Goal: Task Accomplishment & Management: Use online tool/utility

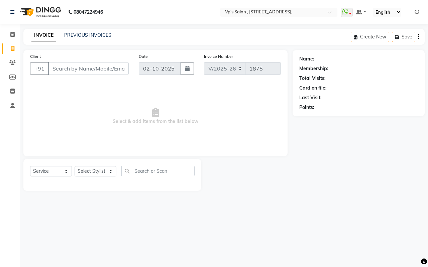
select select "4917"
select select "service"
click at [57, 67] on input "Client" at bounding box center [88, 68] width 81 height 13
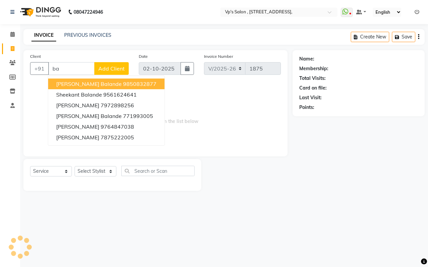
type input "b"
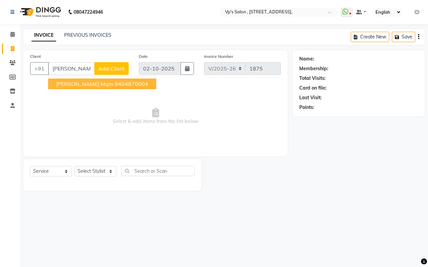
click at [76, 85] on span "[PERSON_NAME] mqm" at bounding box center [84, 84] width 57 height 7
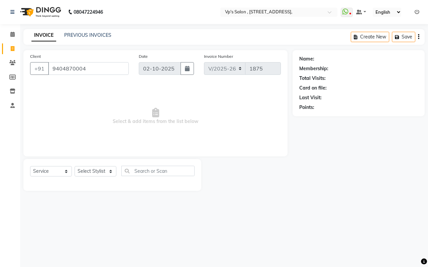
type input "9404870004"
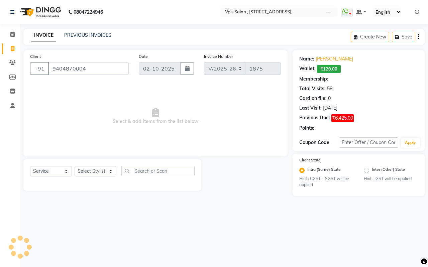
select select "1: Object"
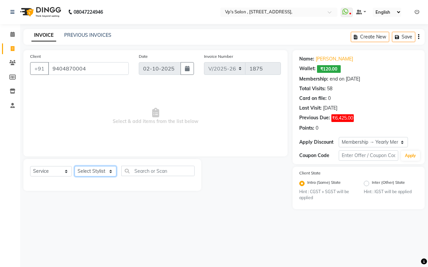
click at [92, 174] on select "Select Stylist [PERSON_NAME] [PERSON_NAME] [PERSON_NAME] [PERSON_NAME] priyanka…" at bounding box center [96, 171] width 42 height 10
click at [345, 118] on span "₹6,425.00" at bounding box center [342, 118] width 22 height 8
click at [100, 172] on select "Select Stylist [PERSON_NAME] [PERSON_NAME] [PERSON_NAME] [PERSON_NAME] priyanka…" at bounding box center [96, 171] width 42 height 10
select select "30153"
click at [75, 166] on select "Select Stylist [PERSON_NAME] [PERSON_NAME] [PERSON_NAME] [PERSON_NAME] priyanka…" at bounding box center [96, 171] width 42 height 10
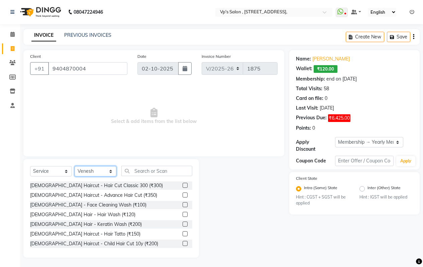
click at [100, 172] on select "Select Stylist [PERSON_NAME] [PERSON_NAME] [PERSON_NAME] [PERSON_NAME] priyanka…" at bounding box center [96, 171] width 42 height 10
click at [146, 171] on input "text" at bounding box center [156, 171] width 71 height 10
click at [339, 120] on span "₹6,425.00" at bounding box center [339, 118] width 22 height 8
click at [335, 120] on span "₹6,425.00" at bounding box center [339, 118] width 22 height 8
click at [342, 118] on span "₹6,425.00" at bounding box center [339, 118] width 22 height 8
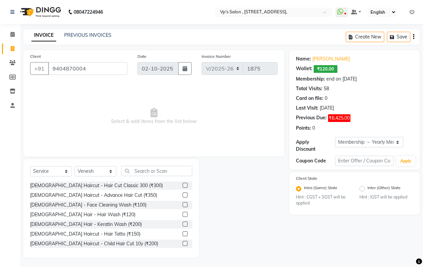
click at [331, 119] on span "₹6,425.00" at bounding box center [339, 118] width 22 height 8
click at [410, 10] on icon at bounding box center [412, 12] width 5 height 5
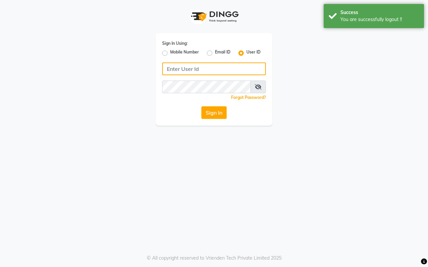
type input "7420902029"
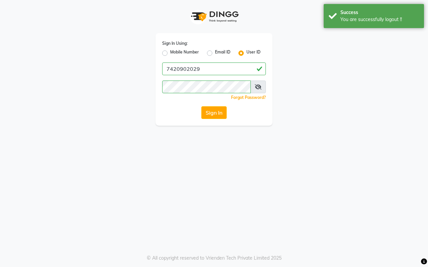
click at [170, 51] on label "Mobile Number" at bounding box center [184, 53] width 29 height 8
click at [170, 51] on input "Mobile Number" at bounding box center [172, 51] width 4 height 4
radio input "true"
radio input "false"
click at [246, 51] on label "User ID" at bounding box center [253, 53] width 14 height 8
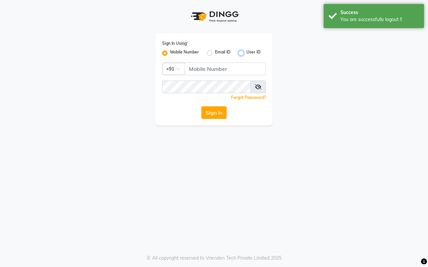
click at [246, 51] on input "User ID" at bounding box center [248, 51] width 4 height 4
radio input "true"
radio input "false"
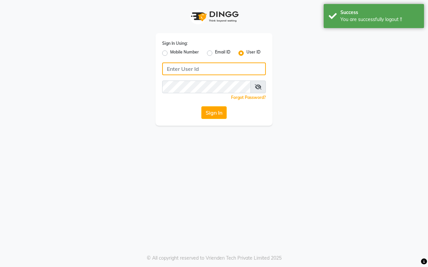
click at [214, 67] on input "Username" at bounding box center [214, 69] width 104 height 13
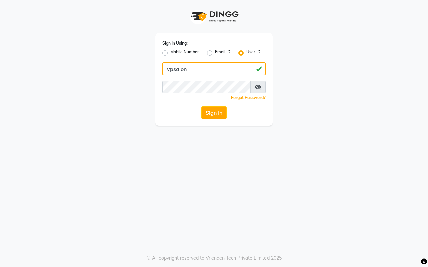
type input "vpsalon"
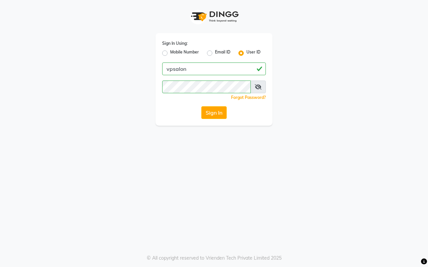
click at [205, 168] on div "Sign In Using: Mobile Number Email ID User ID vpsalon Remember me Forgot Passwo…" at bounding box center [214, 133] width 428 height 267
click at [216, 113] on button "Sign In" at bounding box center [213, 112] width 25 height 13
